Goal: Task Accomplishment & Management: Use online tool/utility

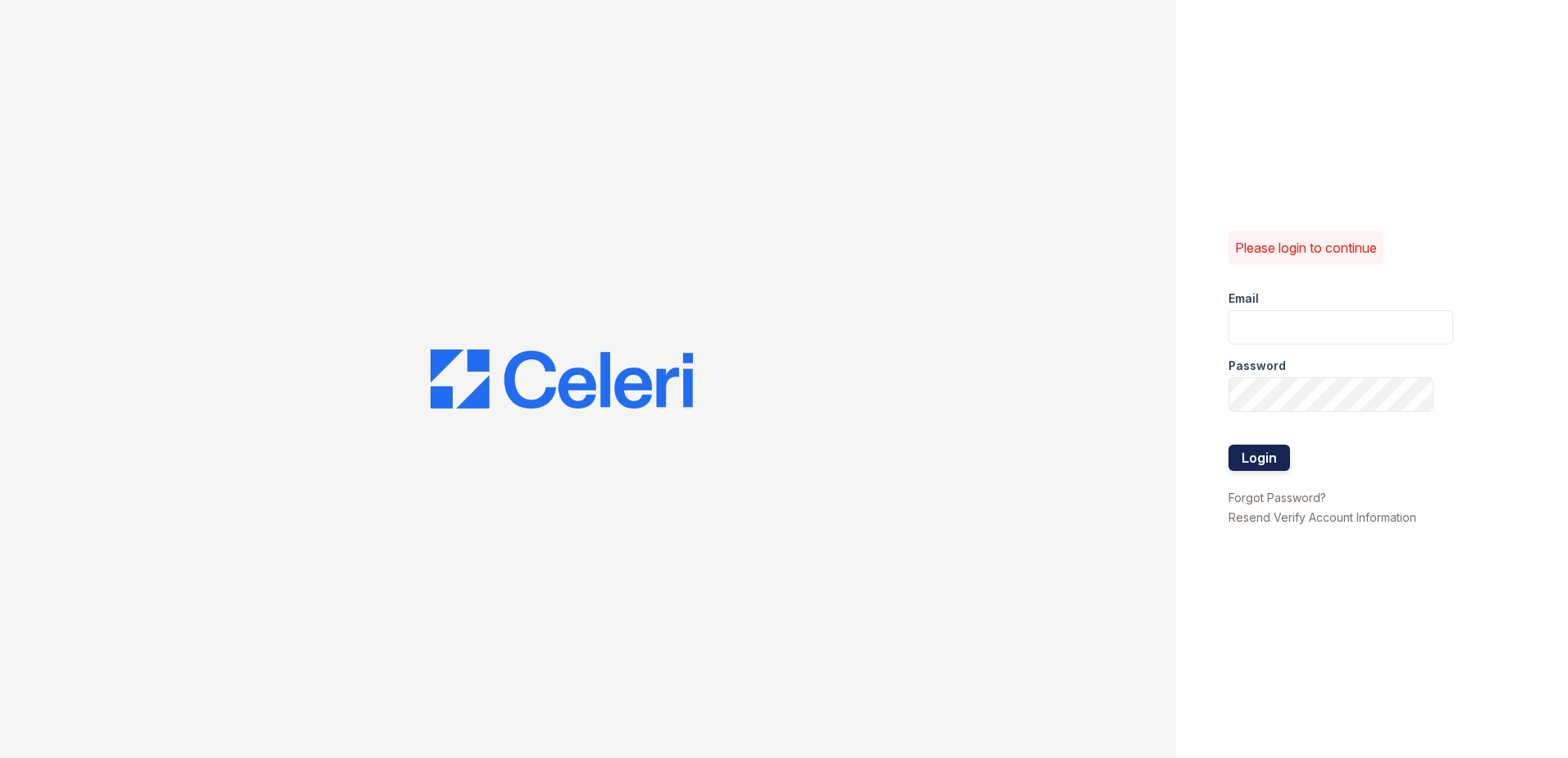
type input "arrivenorthbethesda@trinity-pm.com"
click at [1271, 463] on button "Login" at bounding box center [1259, 458] width 61 height 27
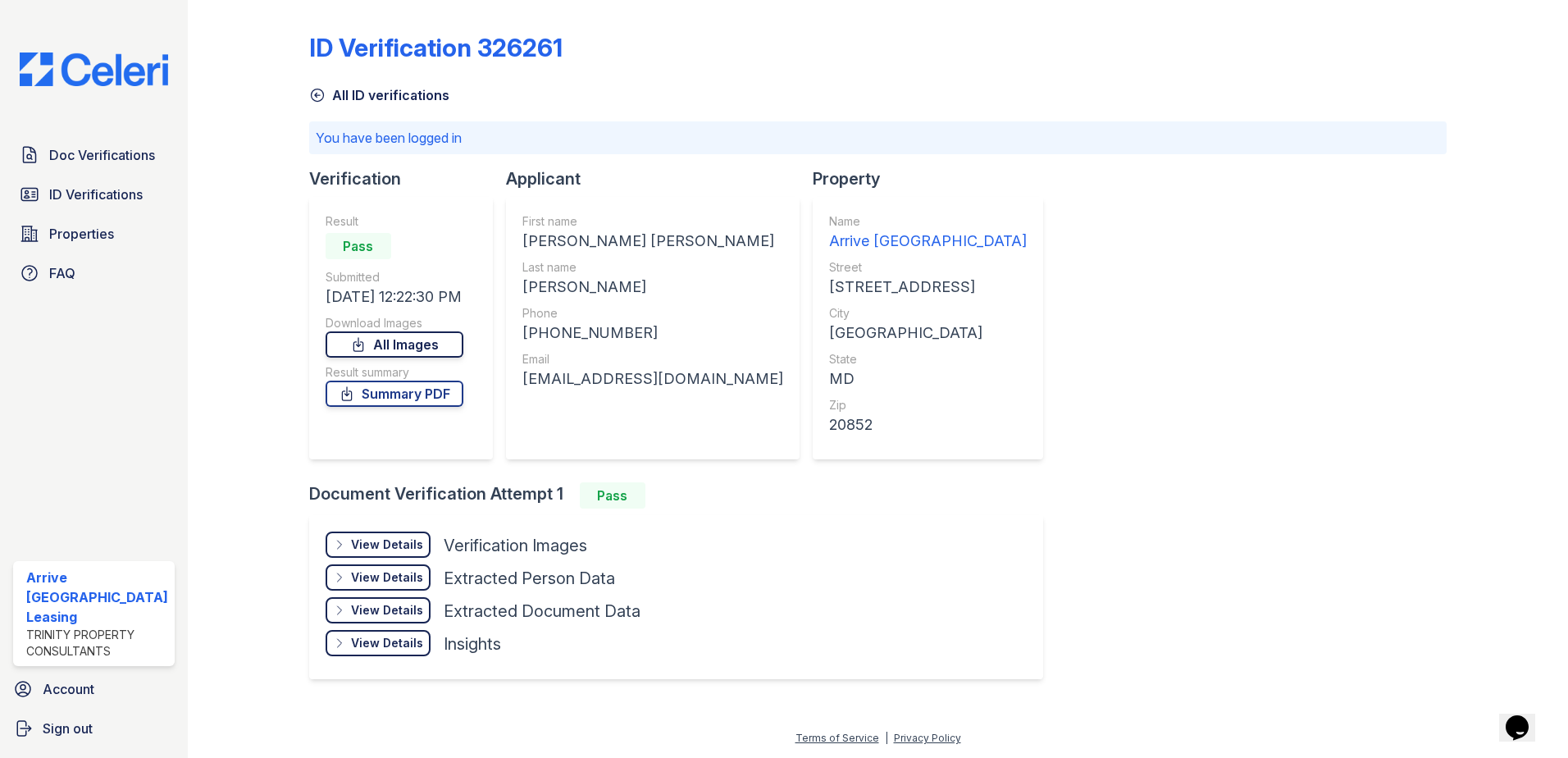
click at [439, 347] on link "All Images" at bounding box center [395, 344] width 138 height 27
click at [441, 401] on link "Summary PDF" at bounding box center [395, 394] width 138 height 27
click at [406, 349] on link "All Images" at bounding box center [395, 344] width 138 height 27
click at [103, 154] on span "Doc Verifications" at bounding box center [102, 154] width 106 height 19
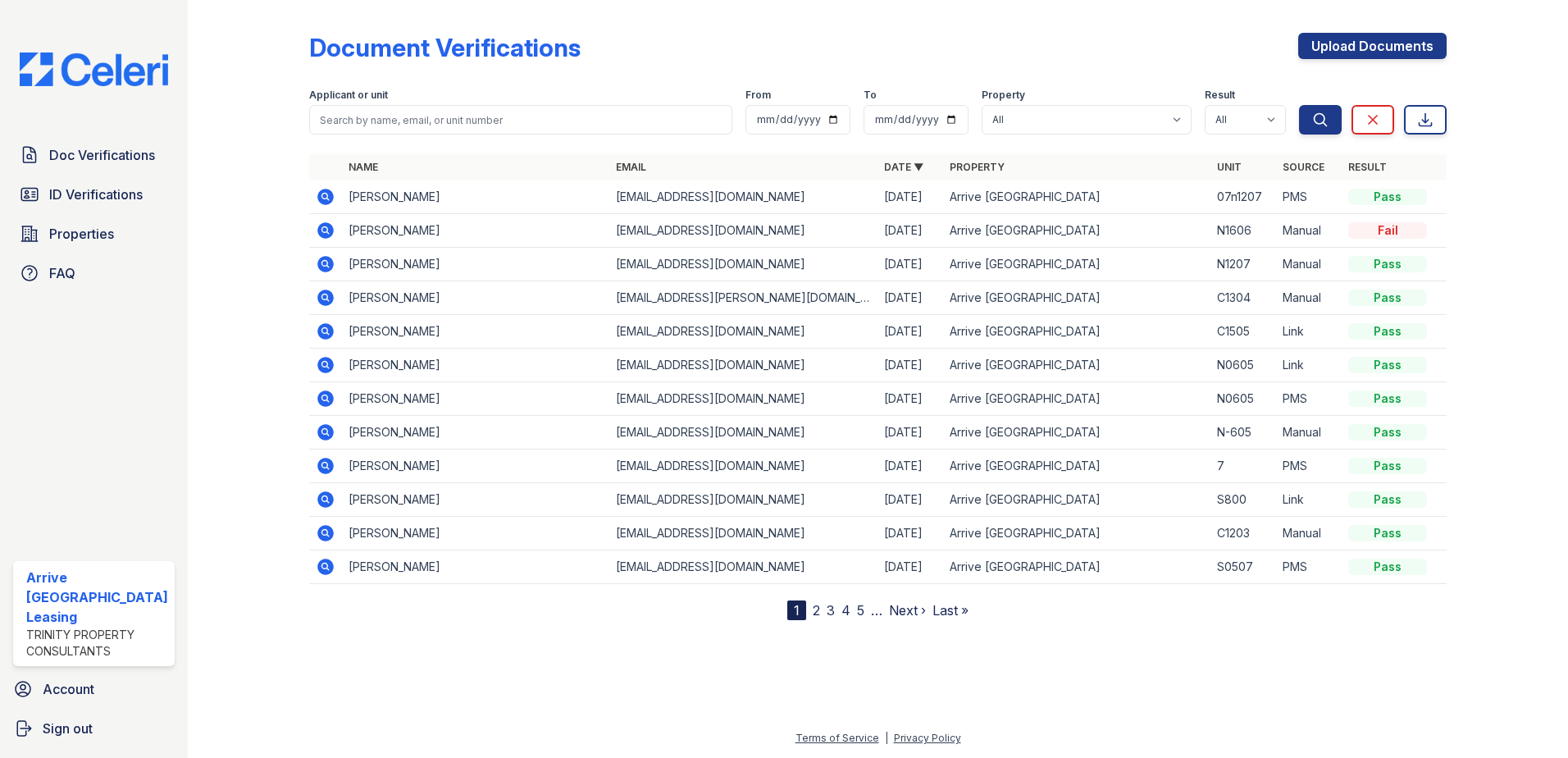
click at [328, 197] on icon at bounding box center [326, 197] width 17 height 17
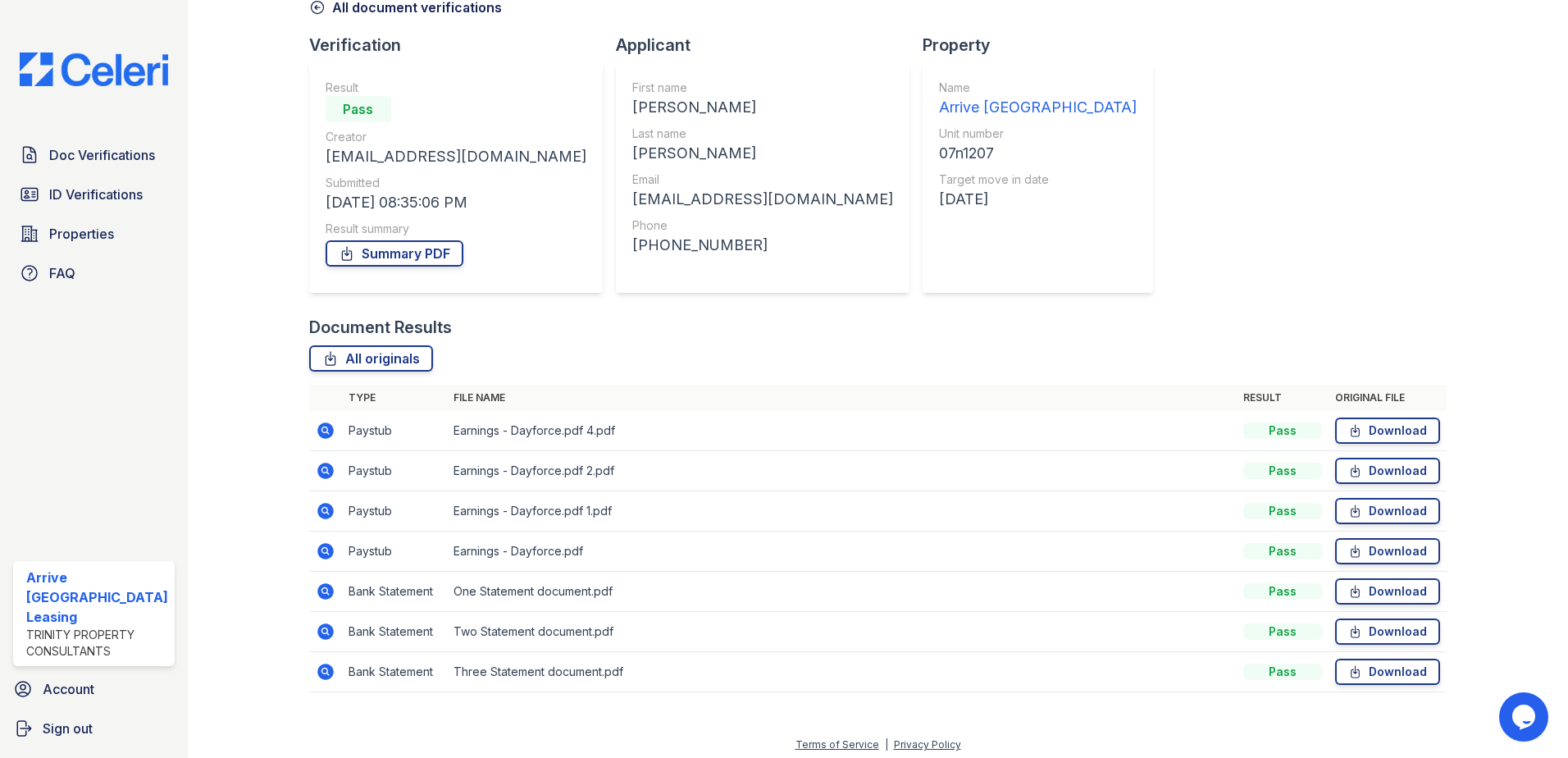
scroll to position [95, 0]
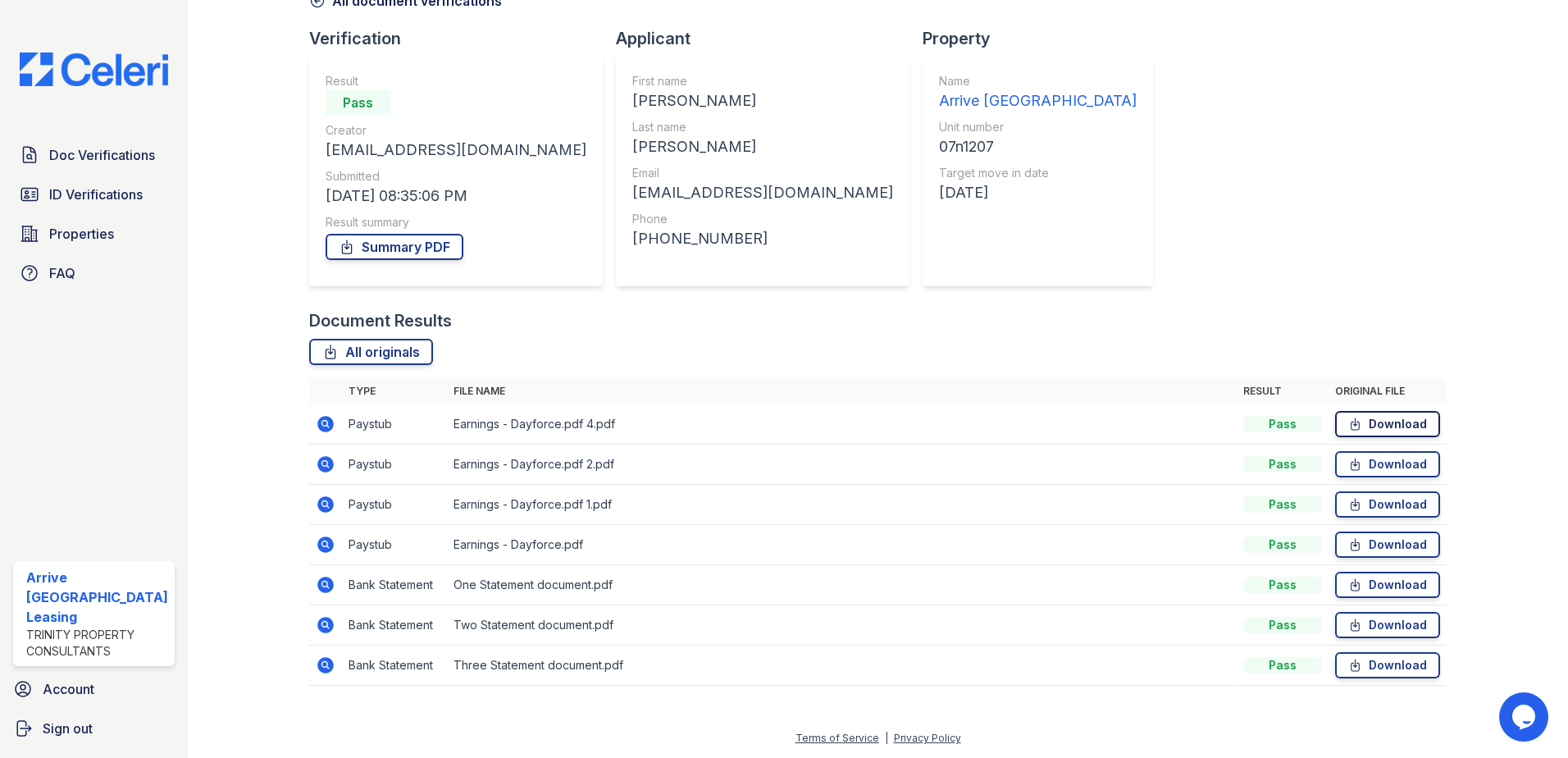
click at [1383, 421] on link "Download" at bounding box center [1387, 424] width 105 height 27
drag, startPoint x: 1378, startPoint y: 463, endPoint x: 1380, endPoint y: 477, distance: 14.1
click at [1378, 463] on link "Download" at bounding box center [1387, 464] width 105 height 27
click at [1375, 506] on link "Download" at bounding box center [1387, 504] width 105 height 27
click at [1373, 538] on link "Download" at bounding box center [1387, 544] width 105 height 27
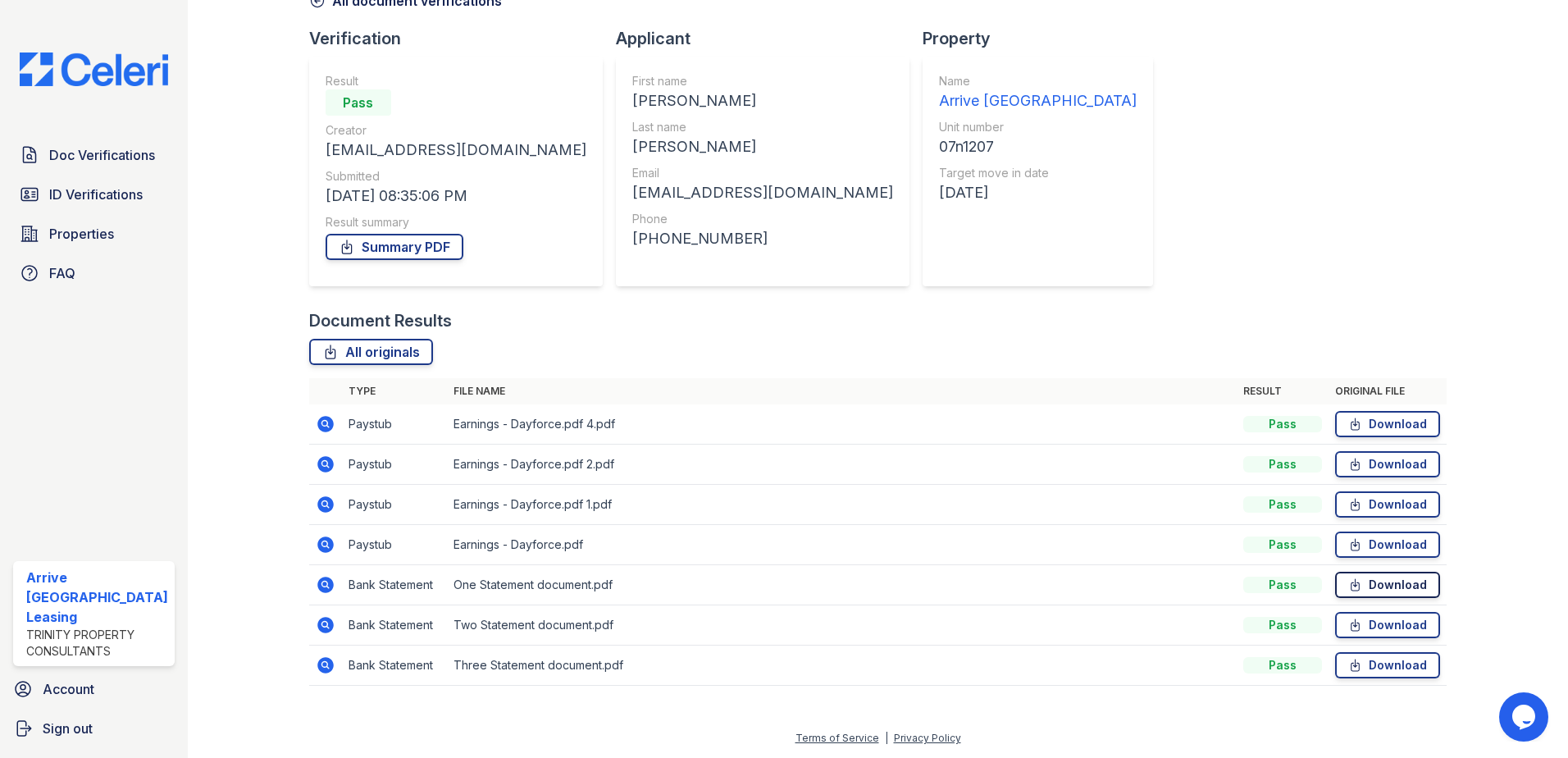
click at [1366, 581] on link "Download" at bounding box center [1387, 585] width 105 height 27
click at [1373, 669] on link "Download" at bounding box center [1387, 665] width 105 height 27
click at [366, 231] on div "Summary PDF" at bounding box center [456, 247] width 261 height 33
click at [366, 242] on link "Summary PDF" at bounding box center [395, 247] width 138 height 27
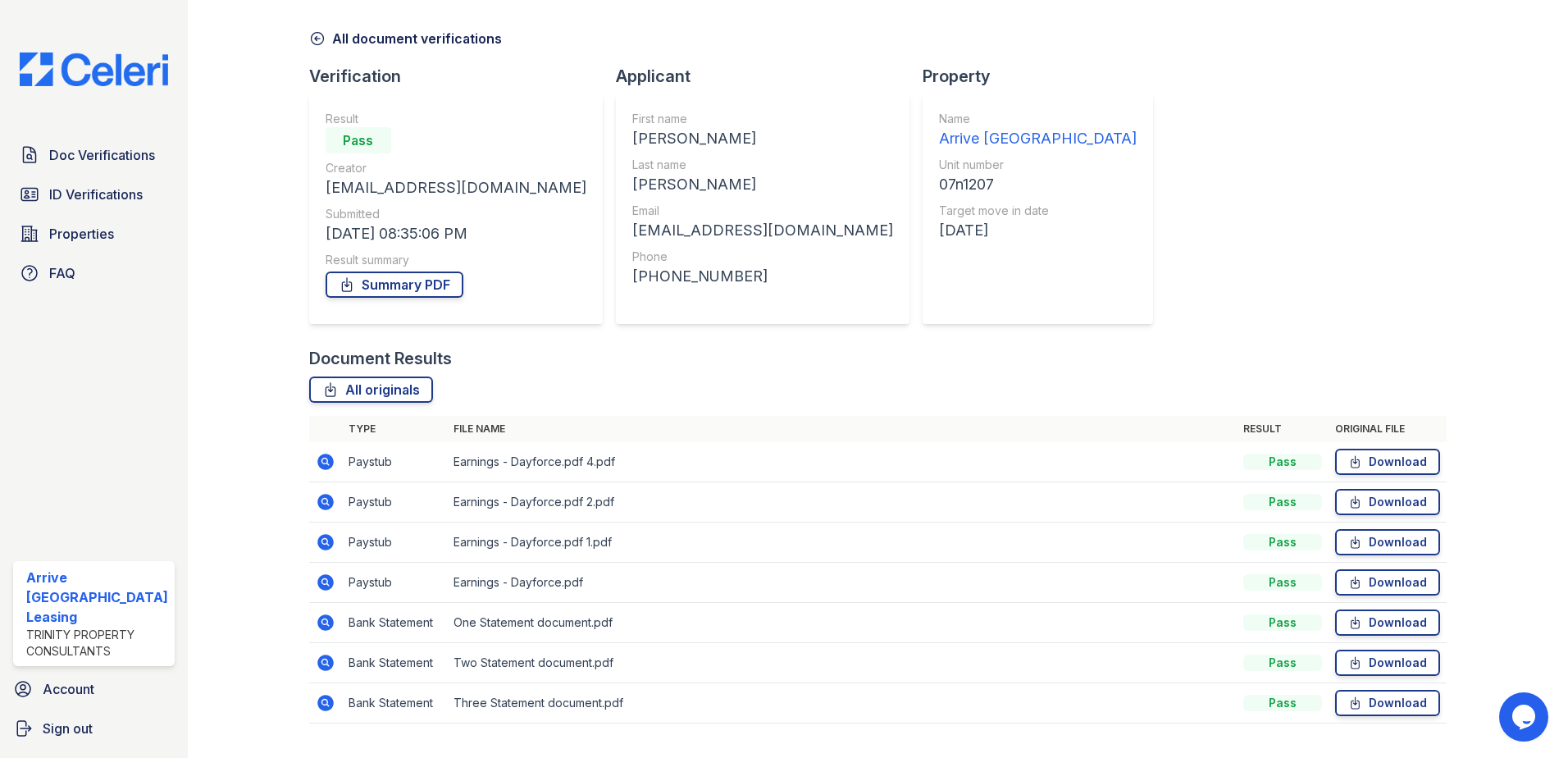
scroll to position [0, 0]
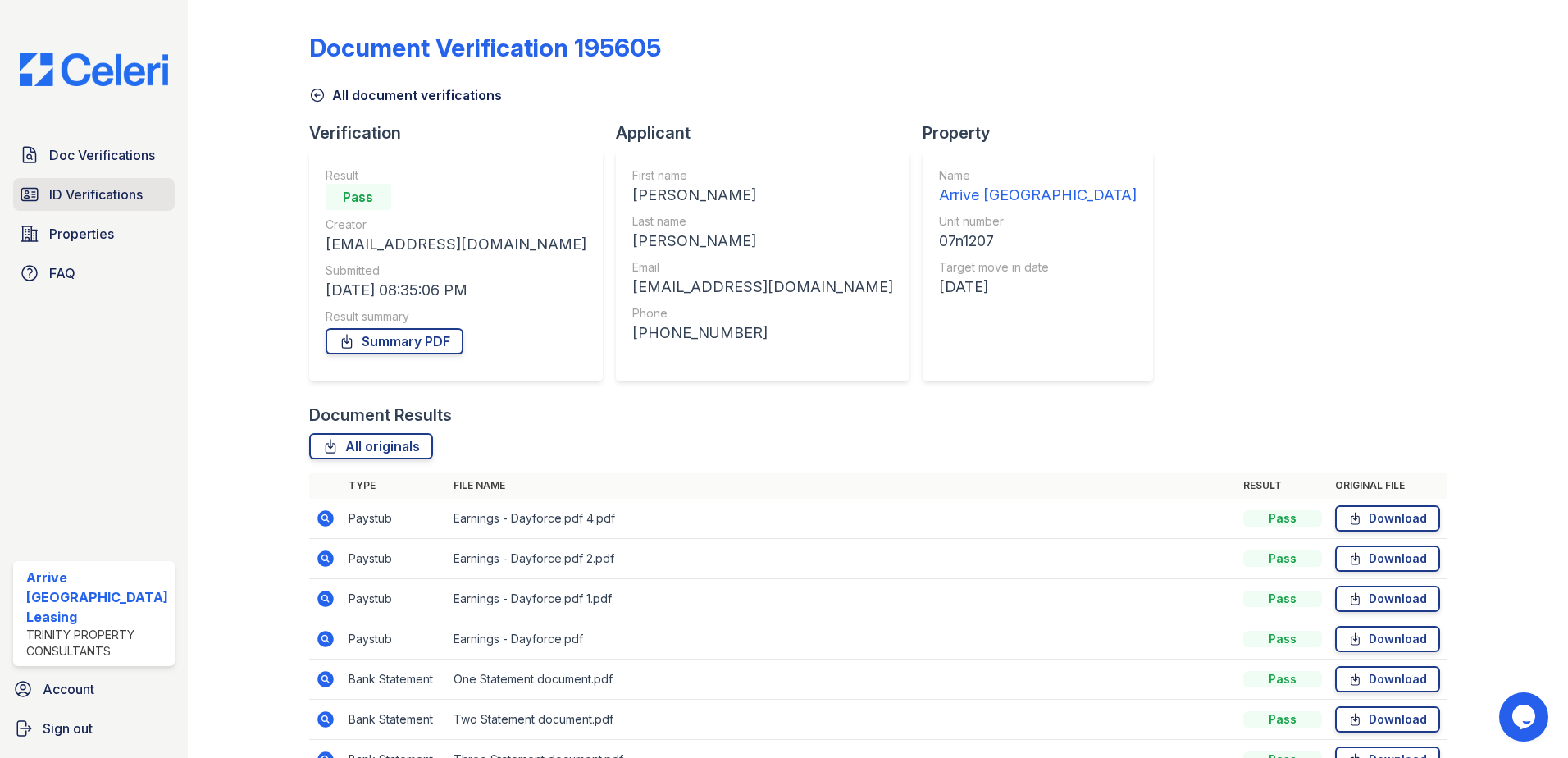
click at [96, 199] on span "ID Verifications" at bounding box center [96, 194] width 94 height 19
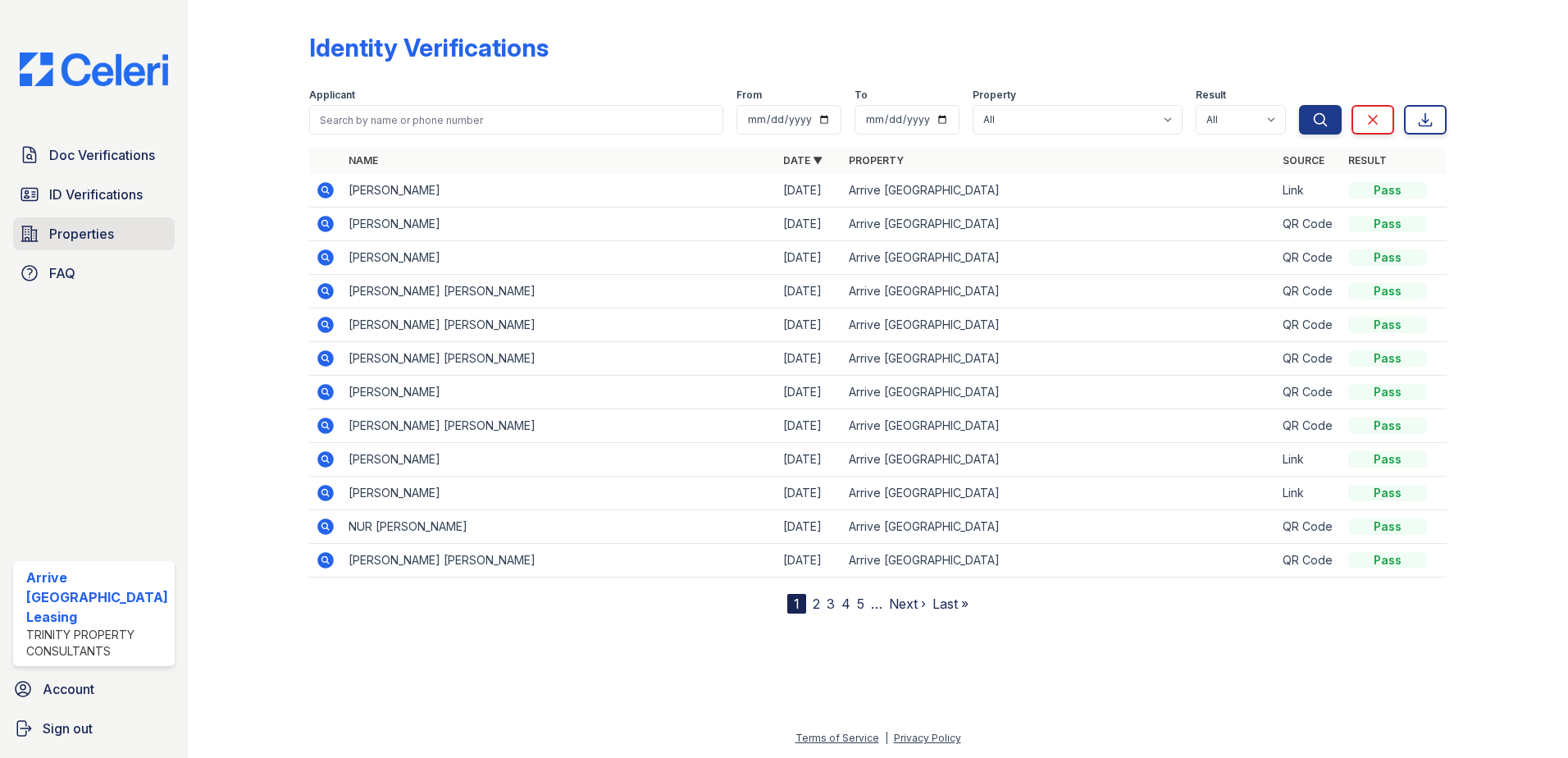
click at [95, 233] on span "Properties" at bounding box center [82, 233] width 65 height 19
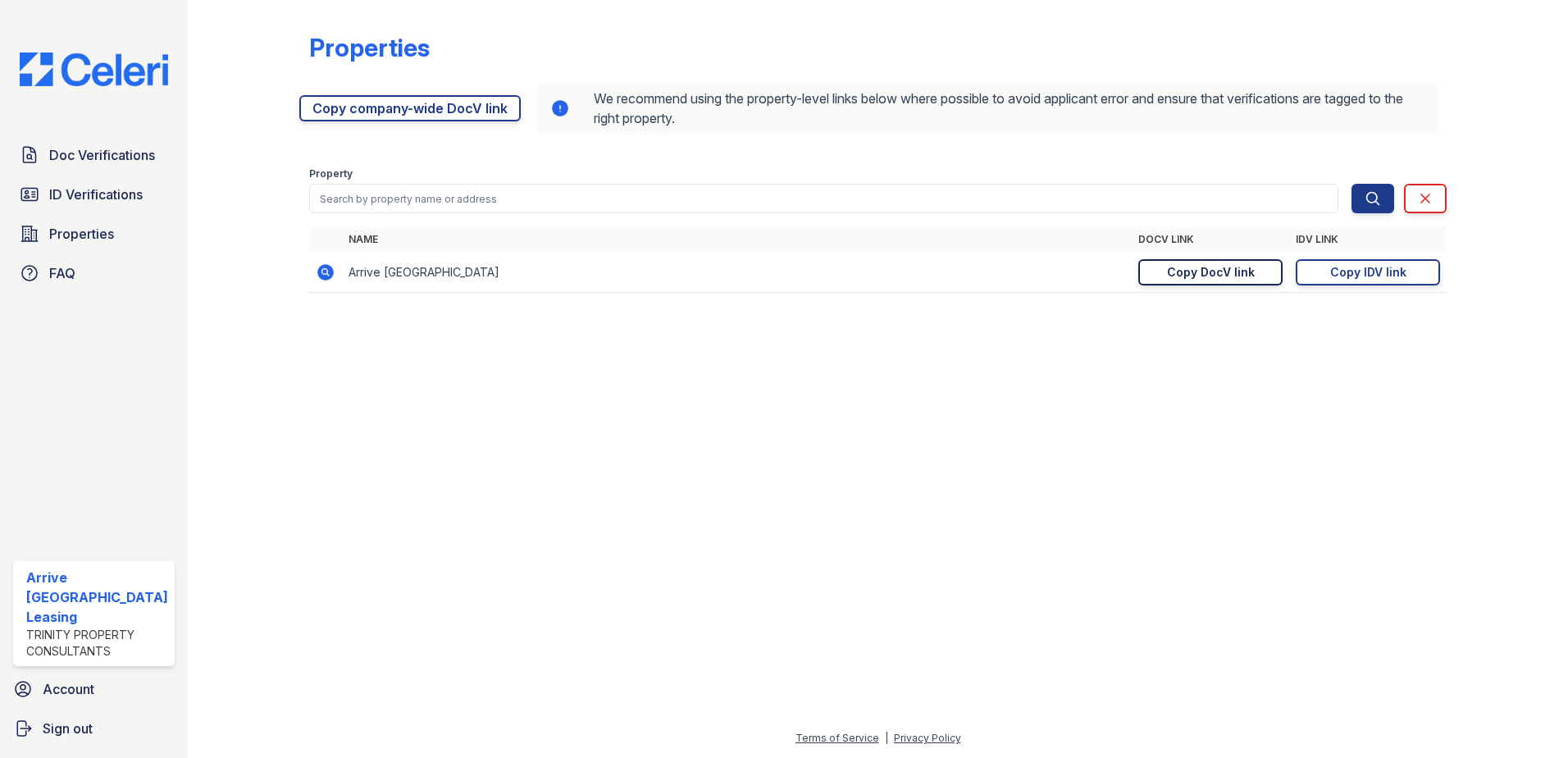
click at [1197, 273] on div "Copy DocV link" at bounding box center [1211, 273] width 88 height 17
click at [1338, 269] on div "Copy IDV link" at bounding box center [1368, 273] width 76 height 17
click at [1205, 272] on div "Copy DocV link" at bounding box center [1211, 273] width 88 height 17
click at [1237, 278] on div "Copy DocV link" at bounding box center [1211, 273] width 88 height 17
click at [1378, 269] on div "Copy IDV link" at bounding box center [1368, 273] width 76 height 17
